Goal: Task Accomplishment & Management: Complete application form

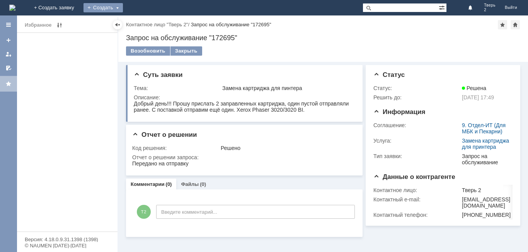
click at [123, 5] on div "Создать" at bounding box center [102, 7] width 39 height 9
click at [144, 24] on link "Заявка" at bounding box center [114, 23] width 59 height 9
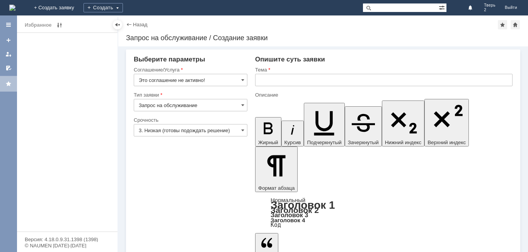
click at [224, 71] on div "Соглашение/Услуга" at bounding box center [190, 69] width 112 height 5
drag, startPoint x: 224, startPoint y: 72, endPoint x: 222, endPoint y: 76, distance: 4.5
click at [224, 73] on div "Соглашение/Услуга" at bounding box center [191, 69] width 114 height 7
click at [242, 80] on span at bounding box center [242, 80] width 3 height 6
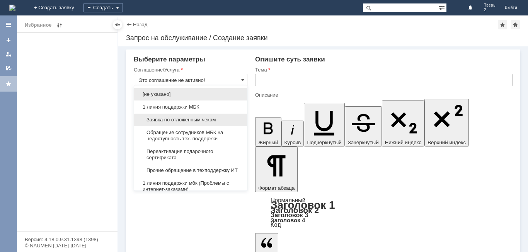
click at [189, 122] on span "Заявка по отложенным чекам" at bounding box center [191, 120] width 104 height 6
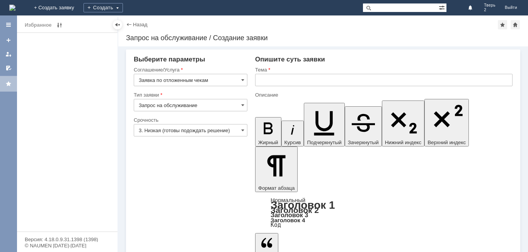
type input "Заявка по отложенным чекам"
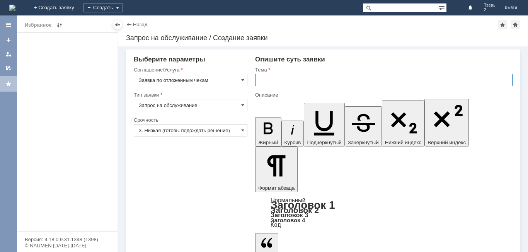
click at [304, 79] on input "text" at bounding box center [383, 80] width 257 height 12
type input "ч"
type input "оч"
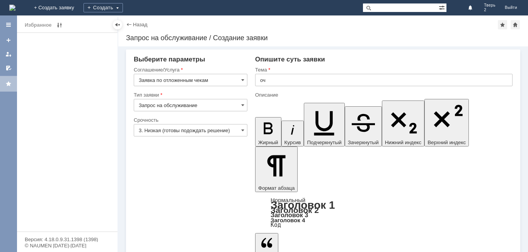
drag, startPoint x: 275, startPoint y: 1897, endPoint x: 274, endPoint y: 1903, distance: 6.2
drag, startPoint x: 323, startPoint y: 1901, endPoint x: 304, endPoint y: 1896, distance: 19.8
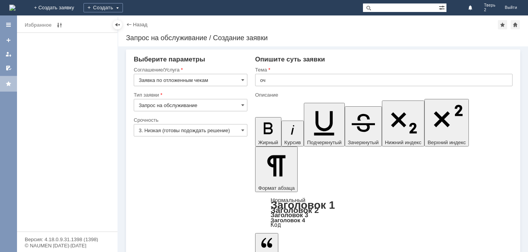
drag, startPoint x: 332, startPoint y: 1925, endPoint x: 336, endPoint y: 1903, distance: 22.0
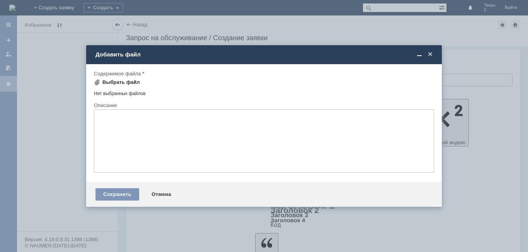
click at [124, 80] on div "Выбрать файл" at bounding box center [120, 82] width 37 height 6
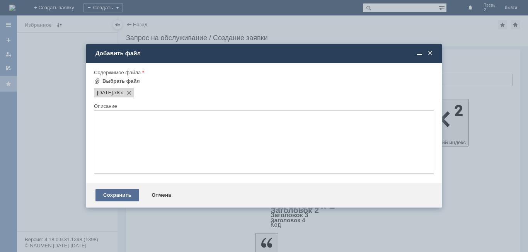
click at [110, 194] on div "Сохранить" at bounding box center [117, 195] width 44 height 12
